Goal: Use online tool/utility

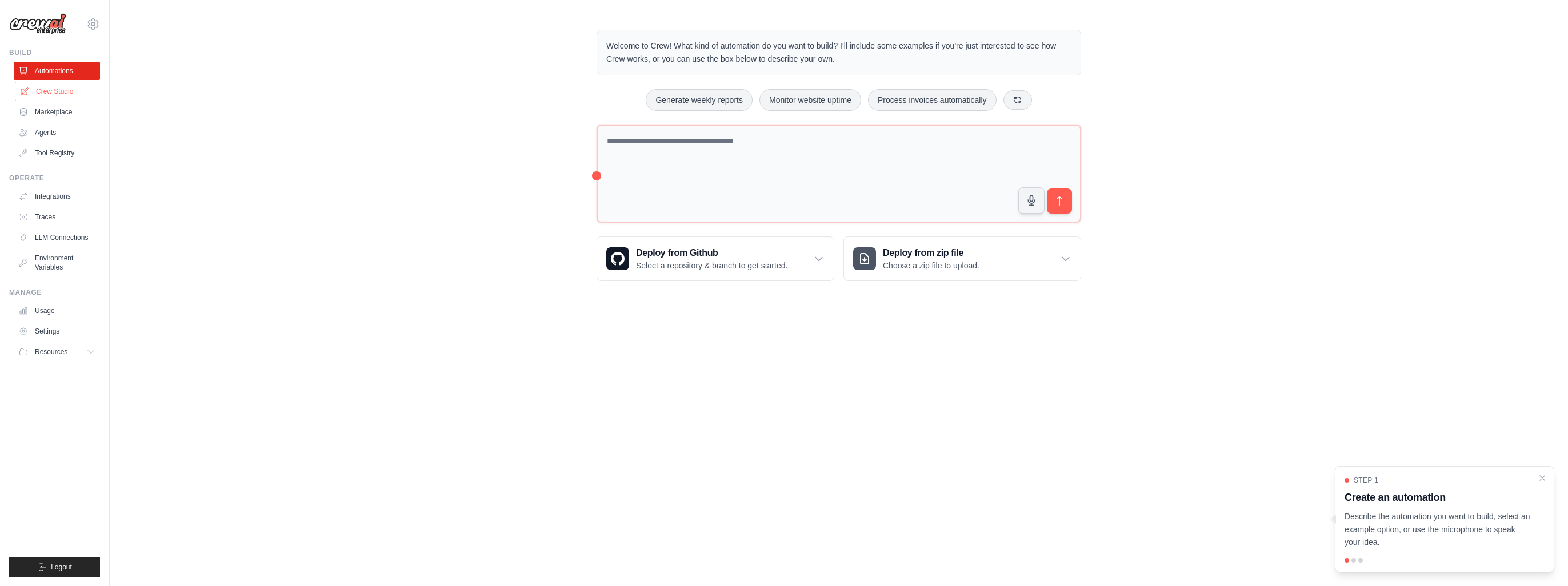
click at [60, 93] on link "Crew Studio" at bounding box center [58, 91] width 86 height 18
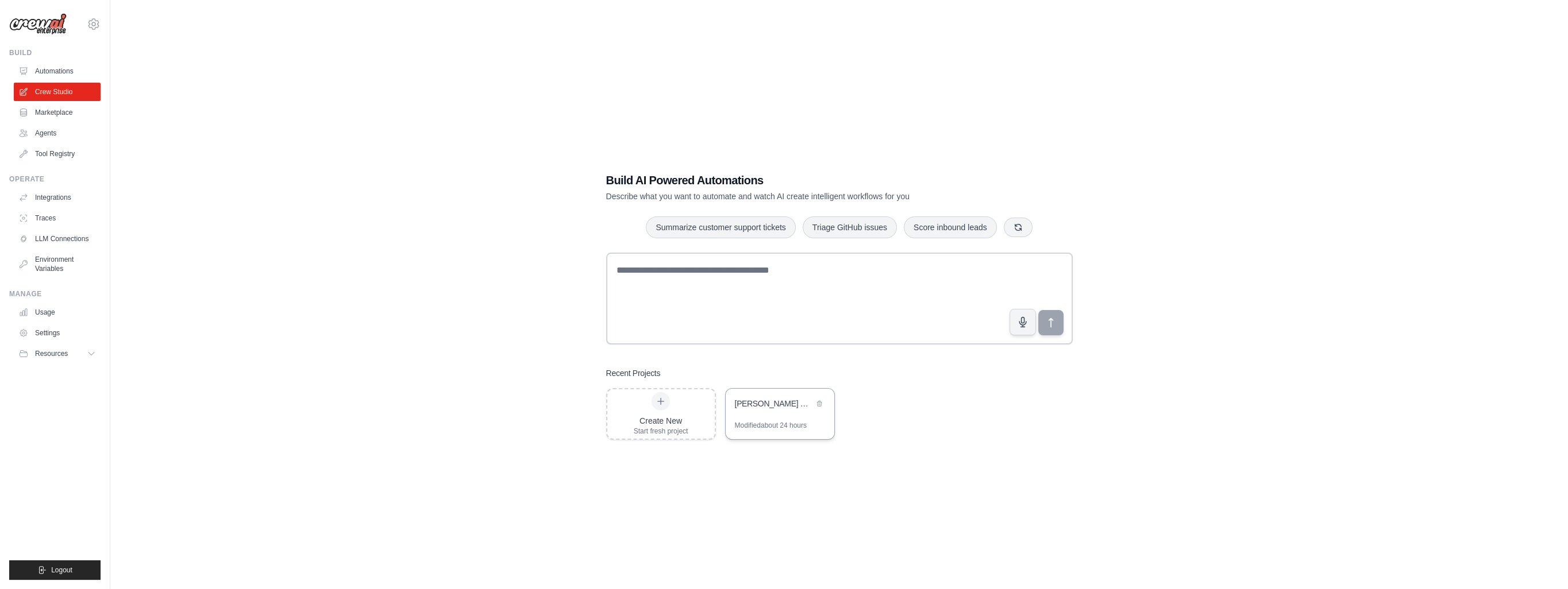
click at [795, 412] on div "[PERSON_NAME] Slovakia Market Intelligence" at bounding box center [780, 405] width 108 height 32
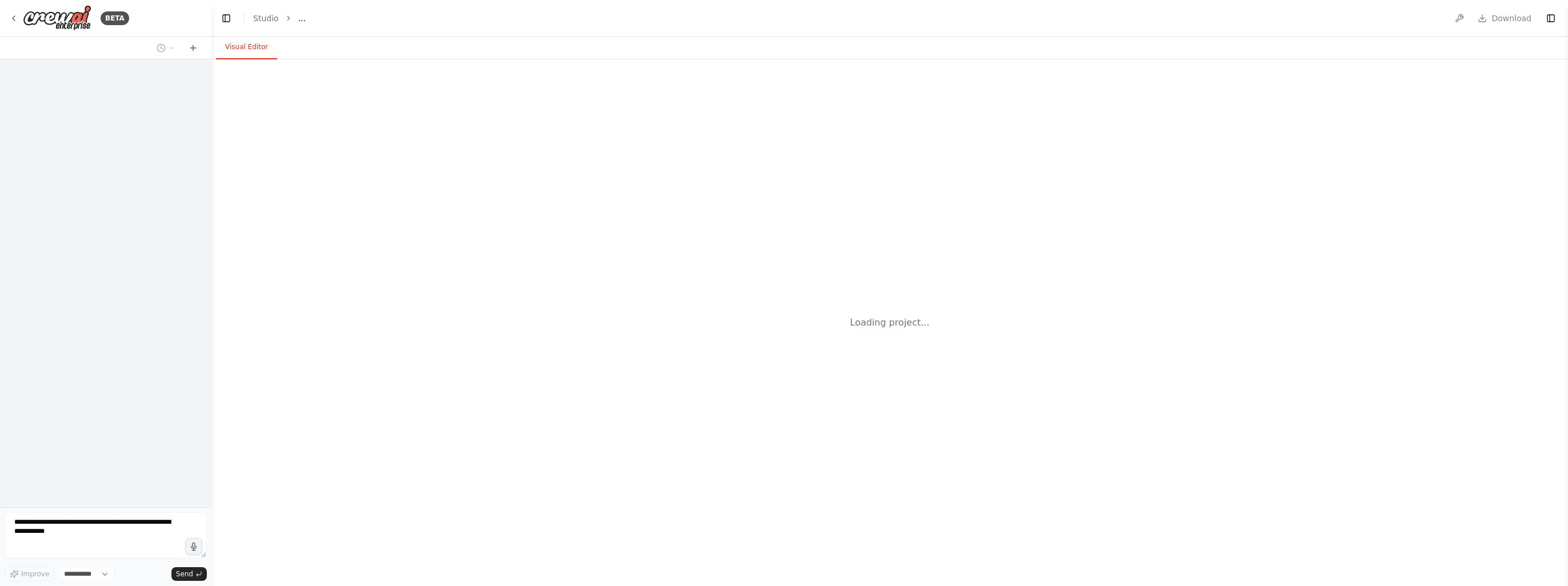
select select "****"
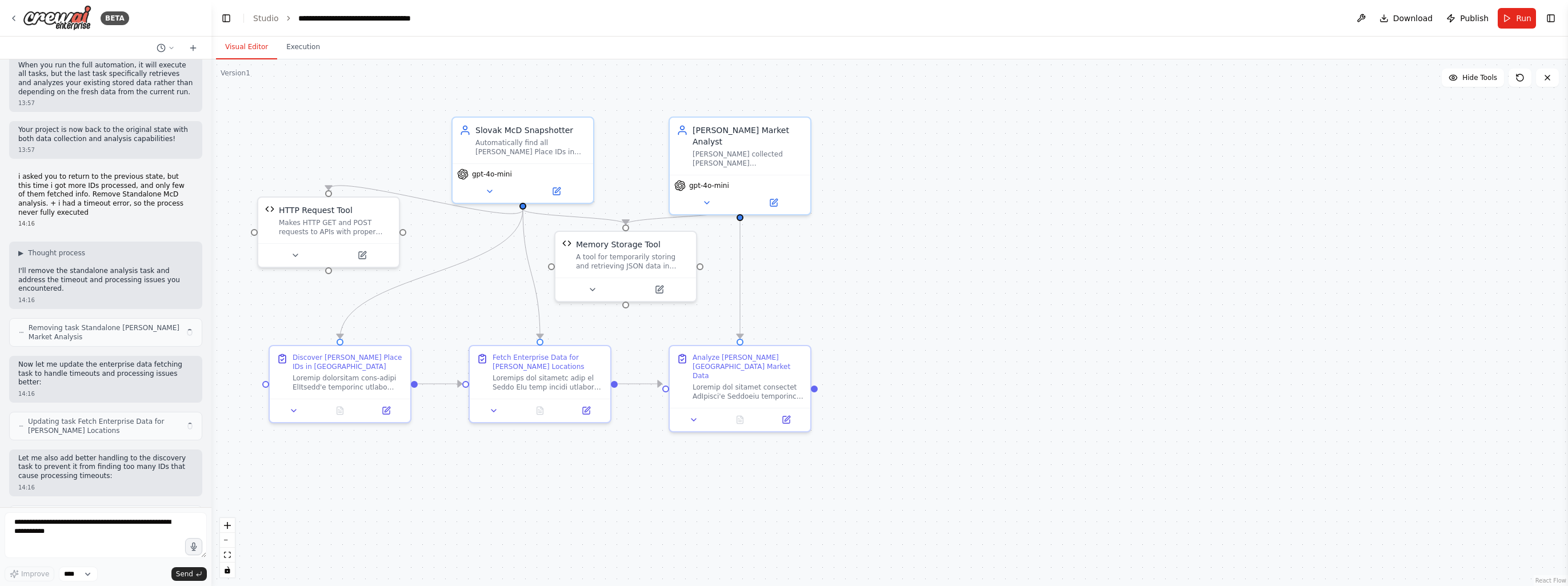
scroll to position [10967, 0]
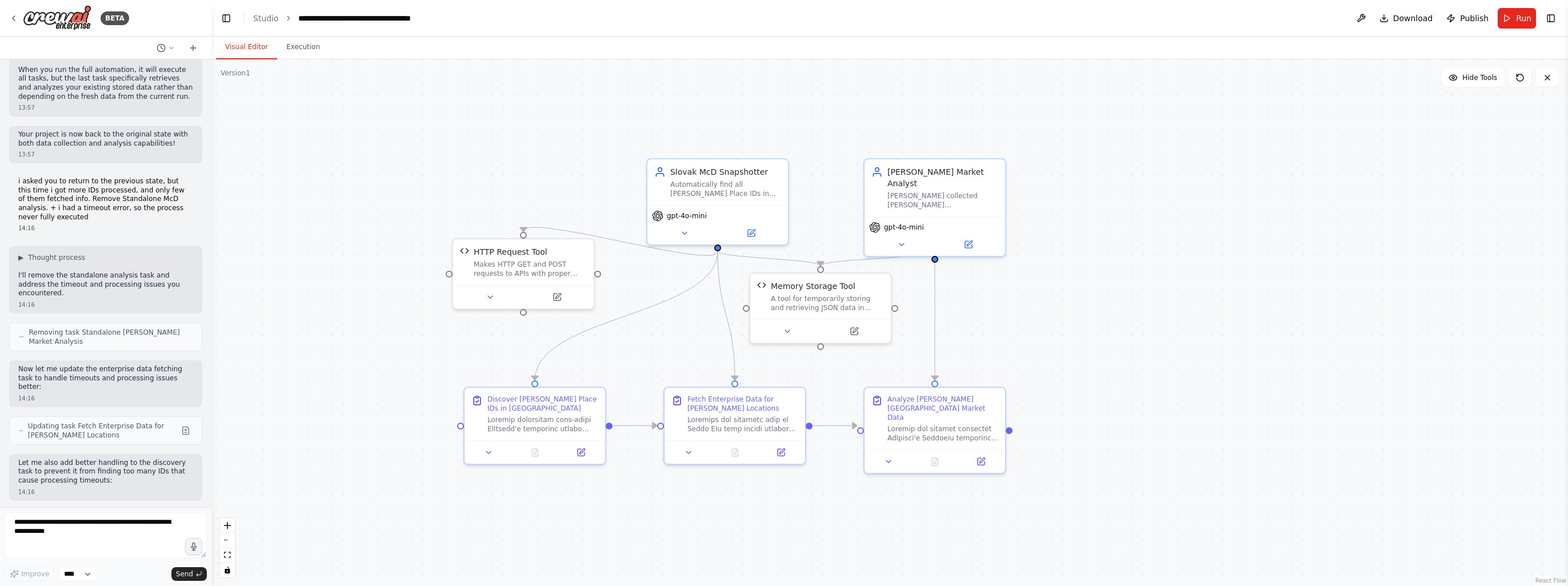
drag, startPoint x: 780, startPoint y: 264, endPoint x: 1075, endPoint y: 305, distance: 297.8
click at [1075, 305] on div ".deletable-edge-delete-btn { width: 20px; height: 20px; border: 0px solid #ffff…" at bounding box center [890, 323] width 1357 height 527
